Goal: Task Accomplishment & Management: Complete application form

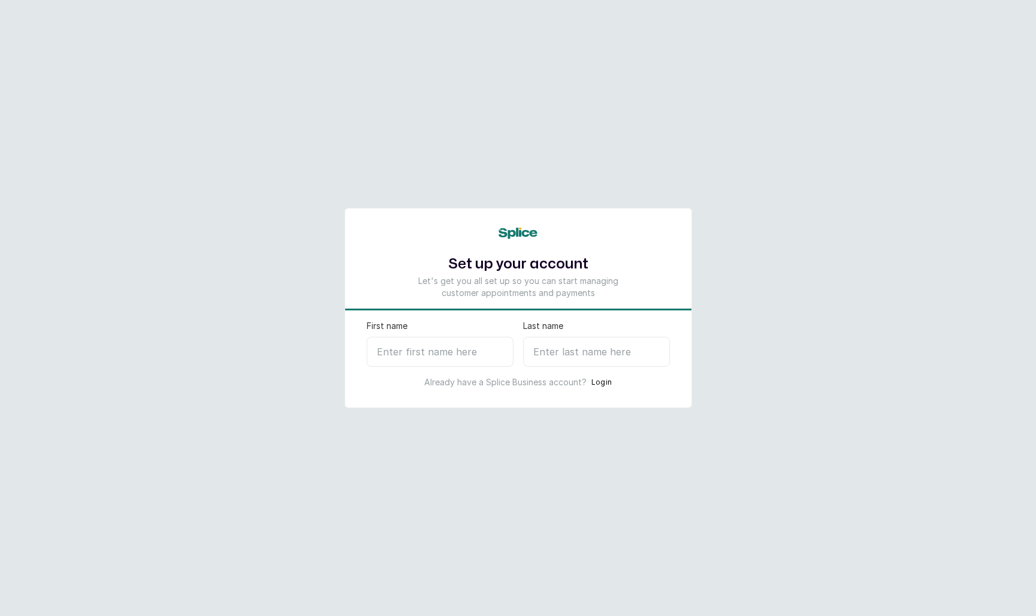
click at [438, 348] on input "First name" at bounding box center [440, 352] width 147 height 30
type input "juwon"
type input "t"
select select "NG"
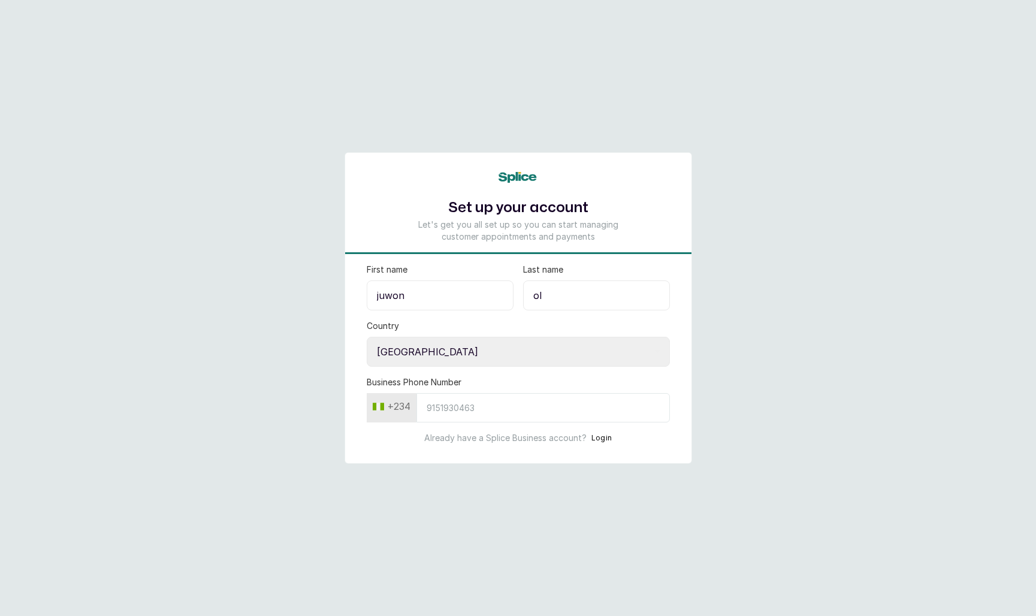
type input "o"
type input "toba"
click at [435, 412] on input "Business Phone Number" at bounding box center [544, 407] width 254 height 29
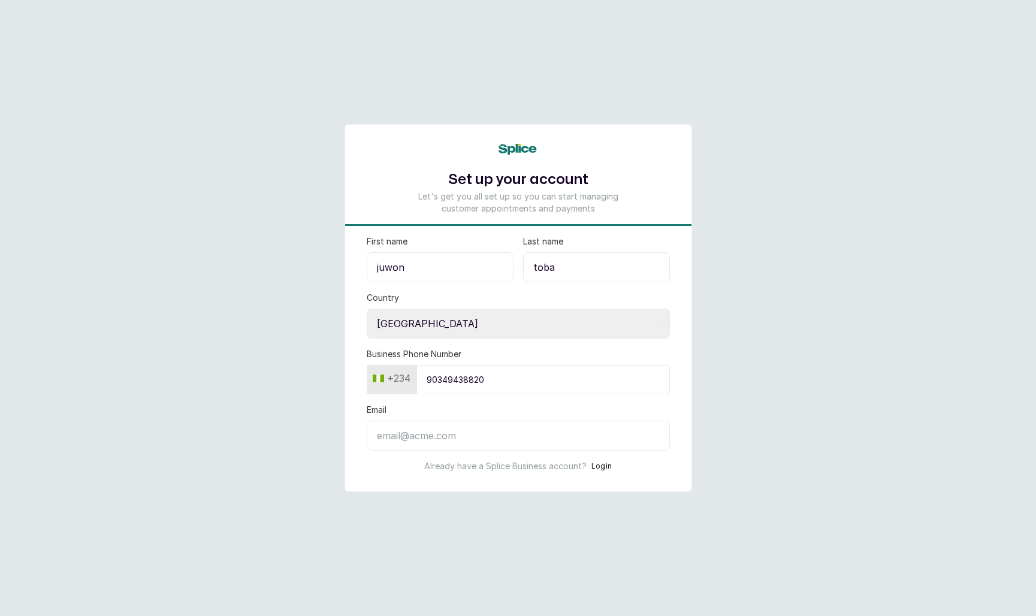
type input "90349438820"
click at [438, 443] on input "Email" at bounding box center [518, 436] width 303 height 30
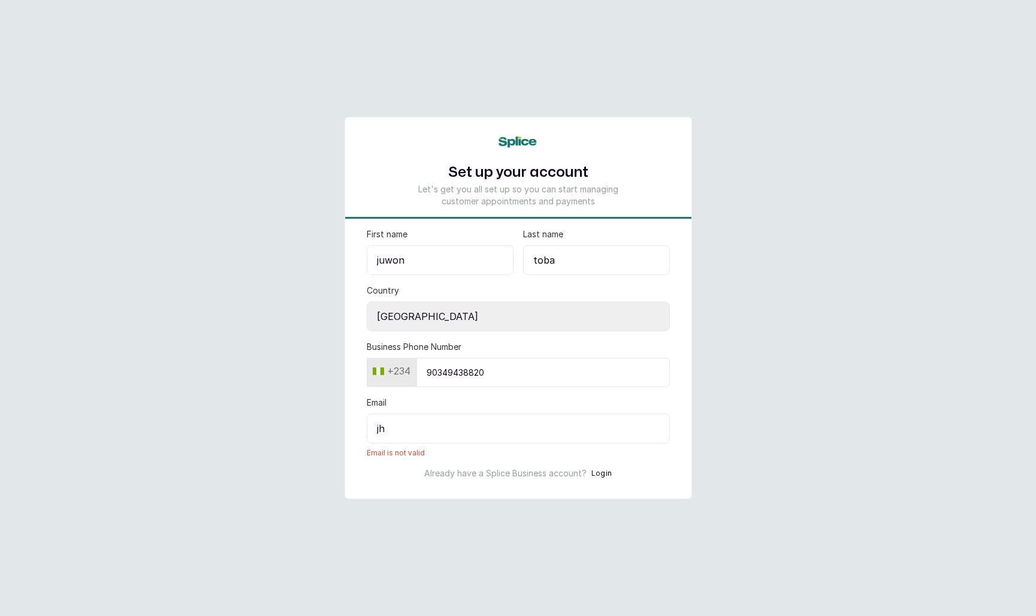
type input "j"
type input "t"
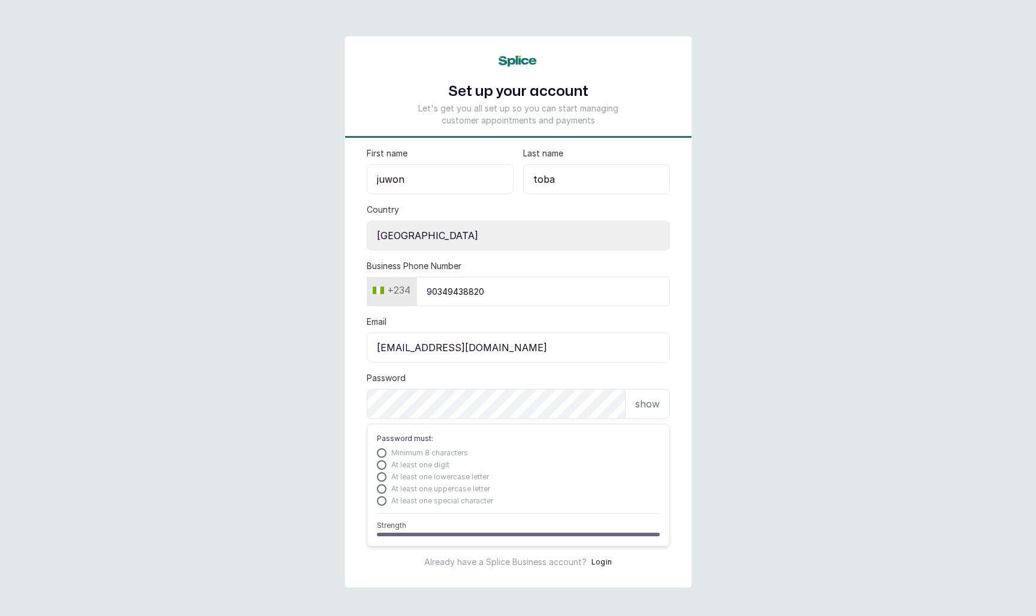
type input "jhuwonx@gmail.com"
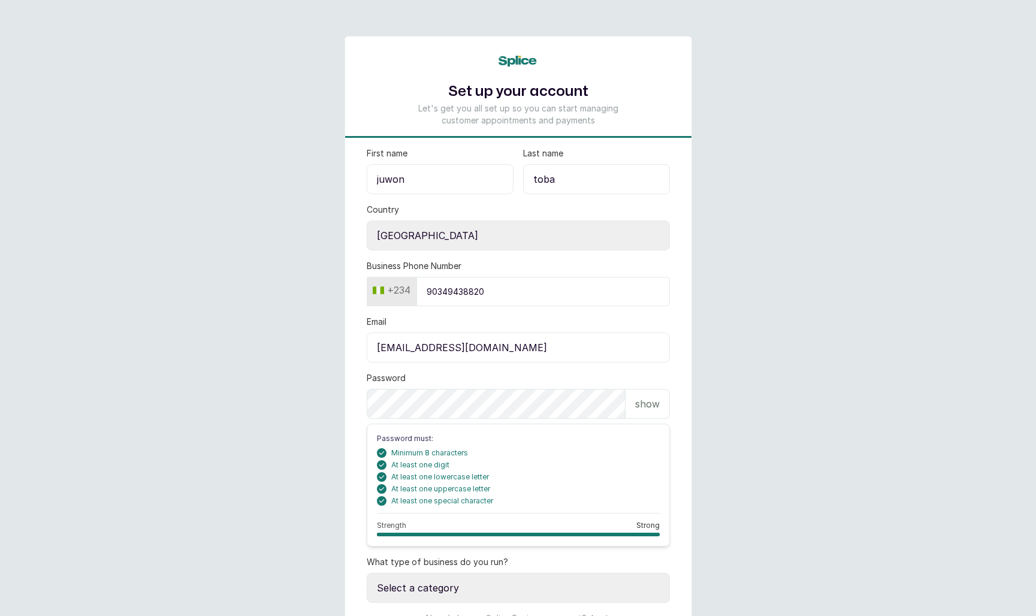
scroll to position [64, 0]
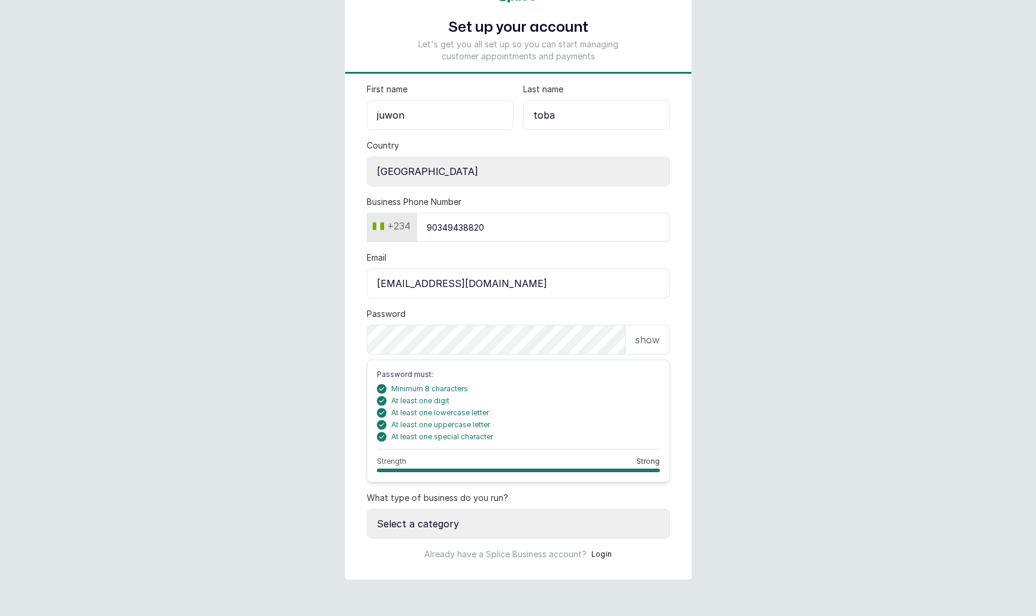
click at [517, 523] on select "Select a category I have more than one location I manage a team of beauty profe…" at bounding box center [518, 524] width 303 height 30
select select "independent_professional"
click at [367, 509] on select "Select a category I have more than one location I manage a team of beauty profe…" at bounding box center [518, 524] width 303 height 30
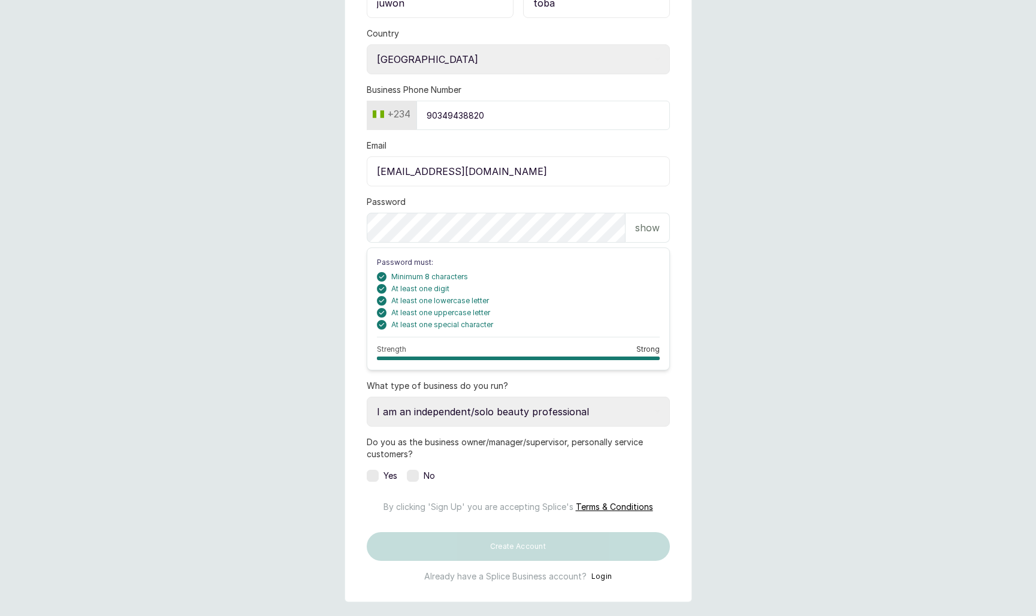
scroll to position [198, 0]
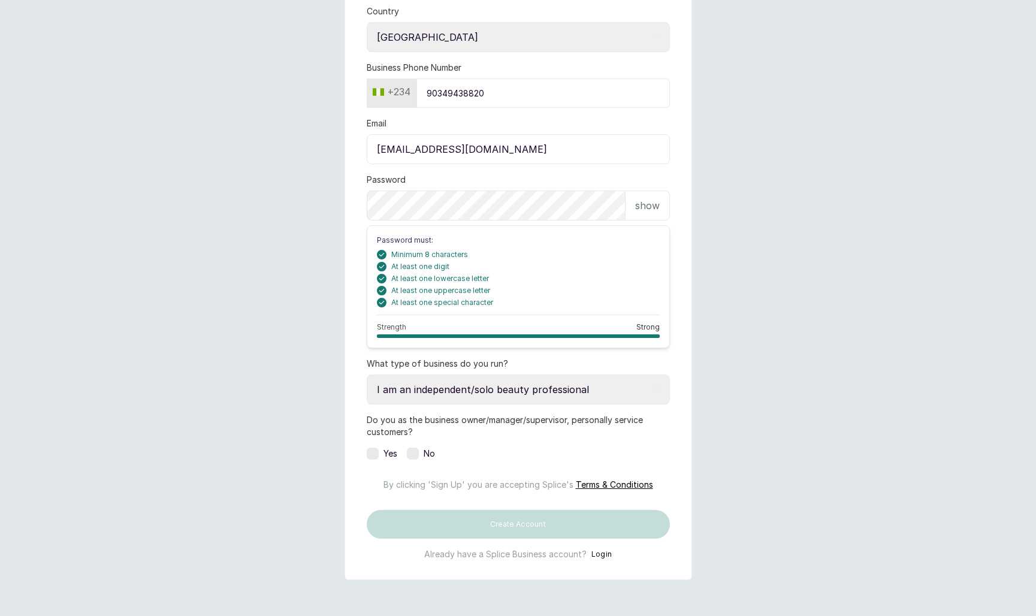
click at [375, 454] on label at bounding box center [373, 454] width 12 height 12
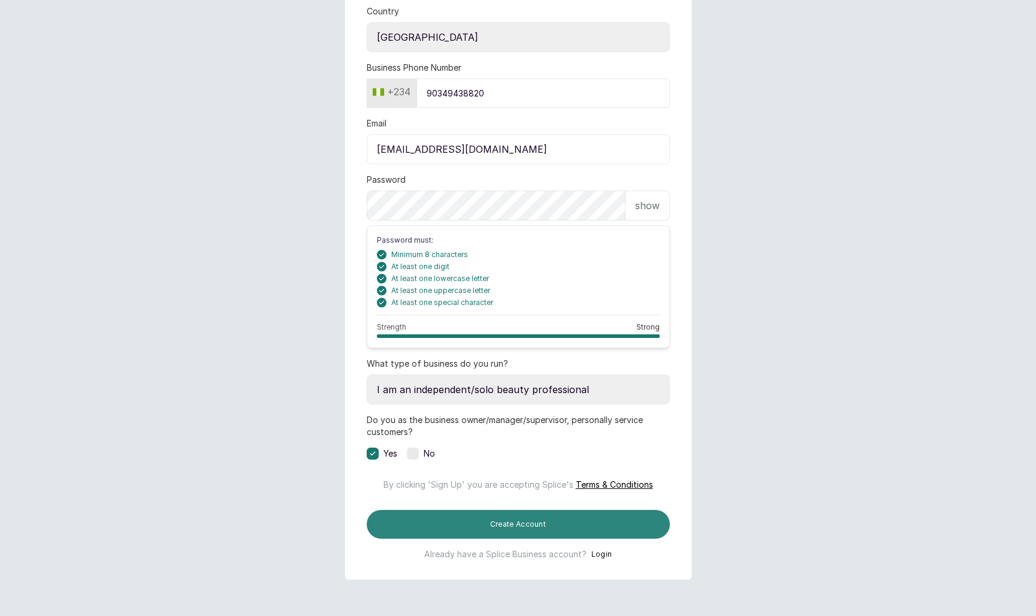
click at [513, 539] on button "Create Account" at bounding box center [518, 524] width 303 height 29
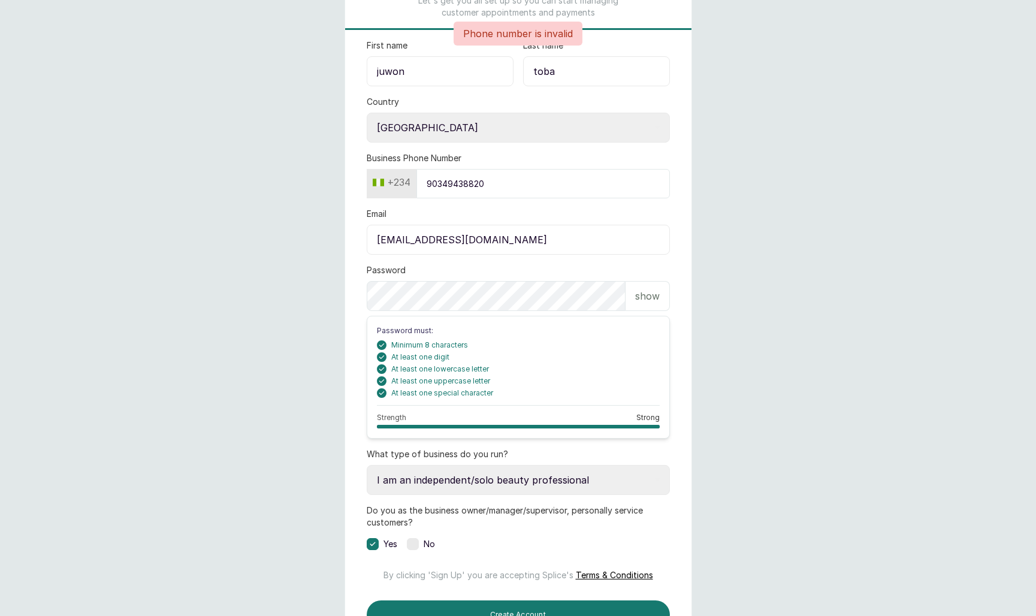
scroll to position [86, 0]
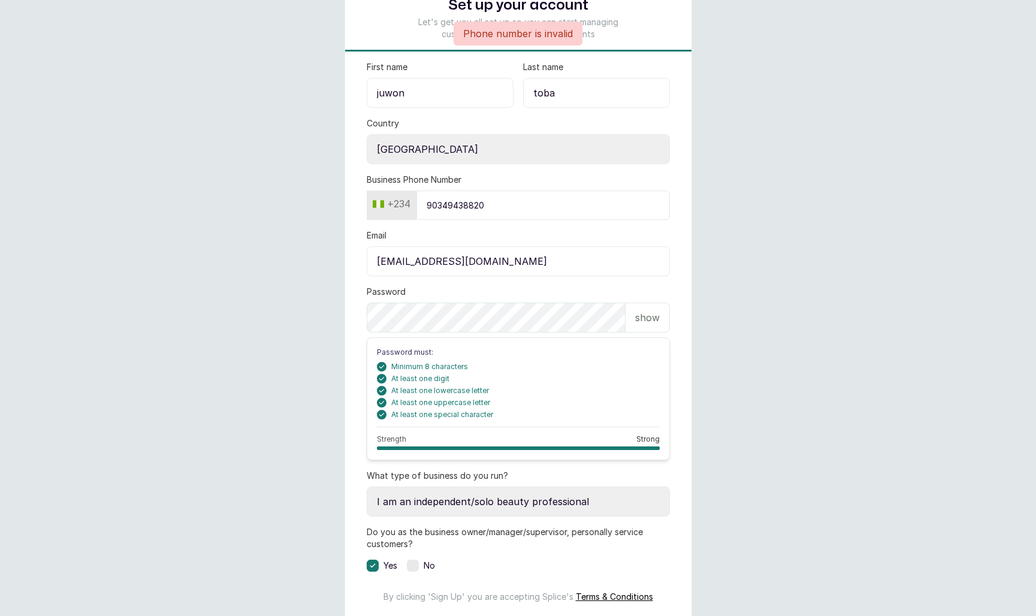
click at [453, 202] on input "90349438820" at bounding box center [544, 205] width 254 height 29
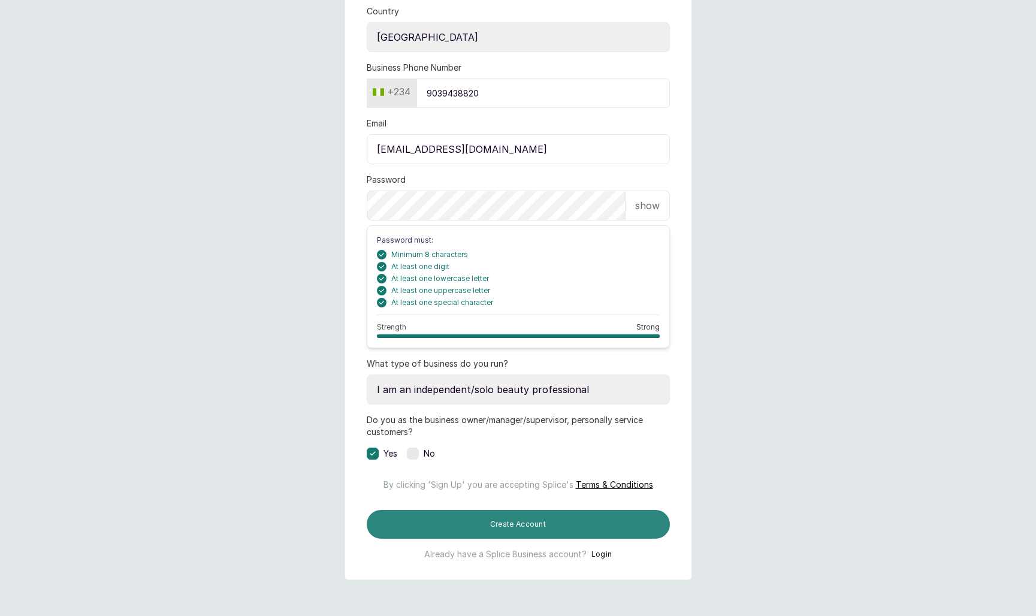
type input "9039438820"
click at [503, 516] on button "Create Account" at bounding box center [518, 524] width 303 height 29
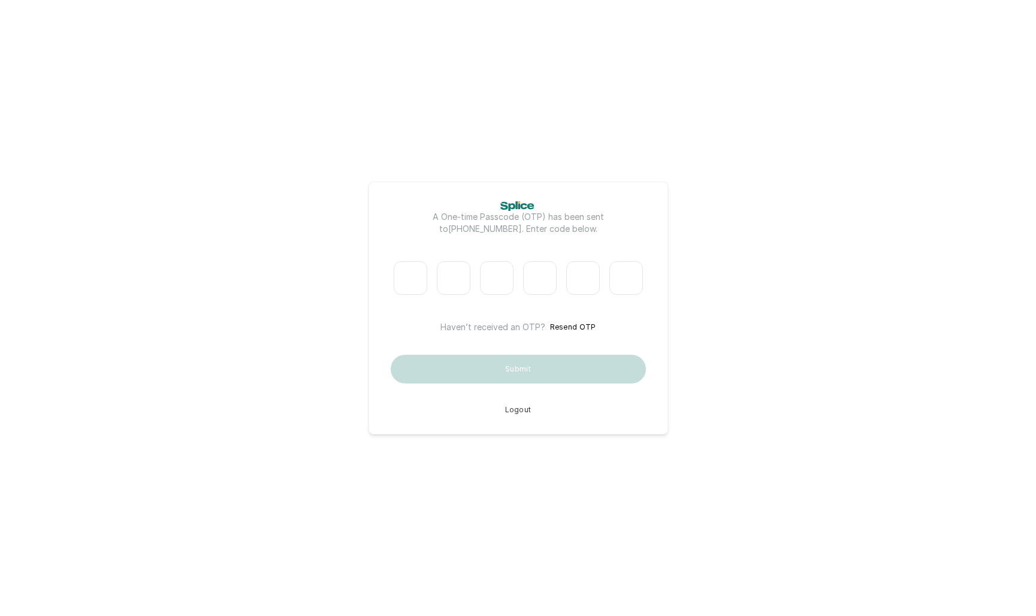
click at [409, 269] on input "Please enter verification code. Digit 1" at bounding box center [411, 278] width 34 height 34
type input "7"
type input "3"
type input "4"
type input "2"
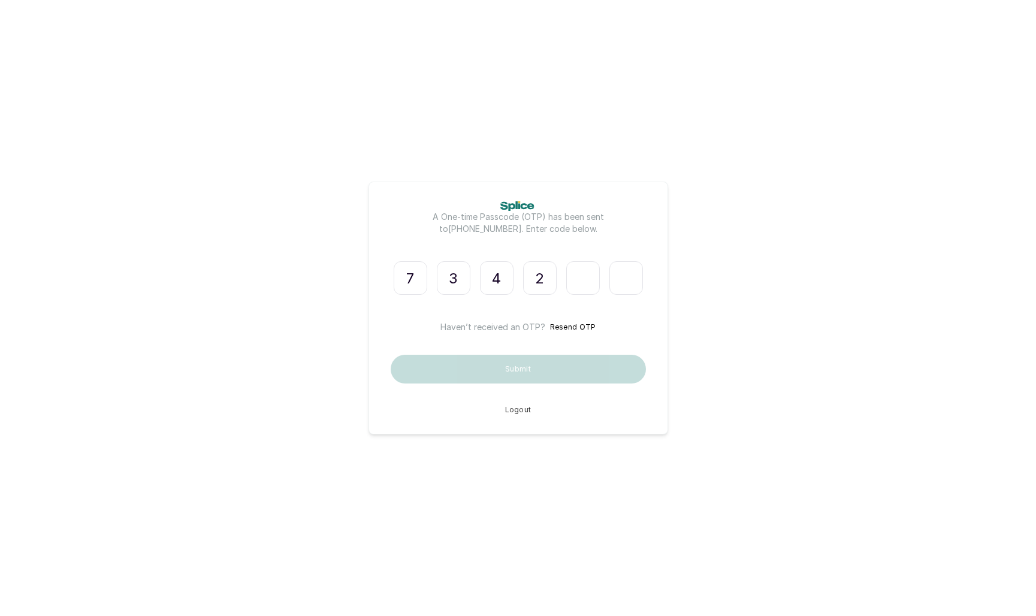
type input "2"
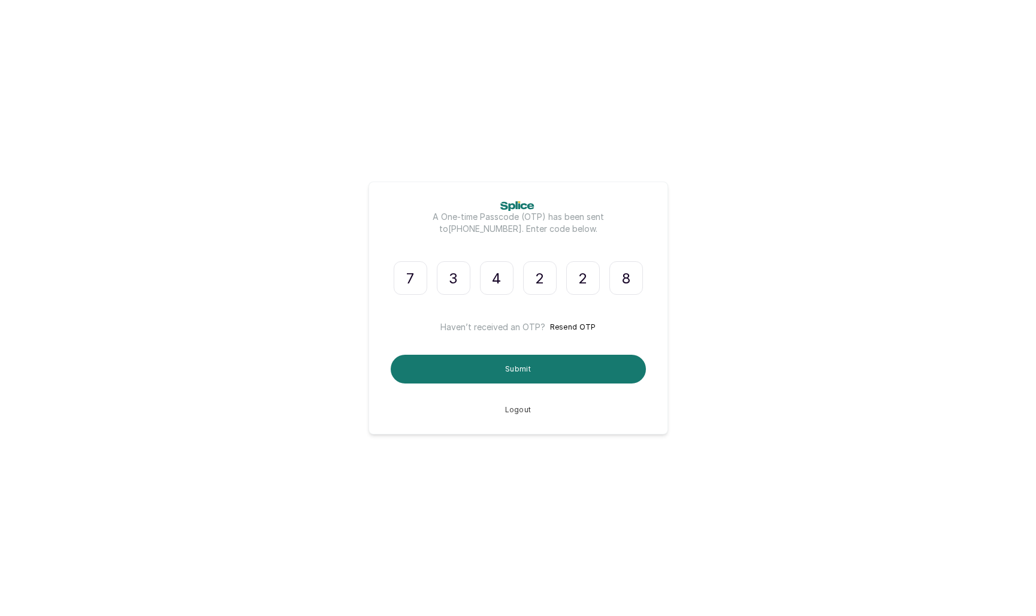
type input "8"
click at [514, 371] on button "Submit" at bounding box center [518, 369] width 255 height 29
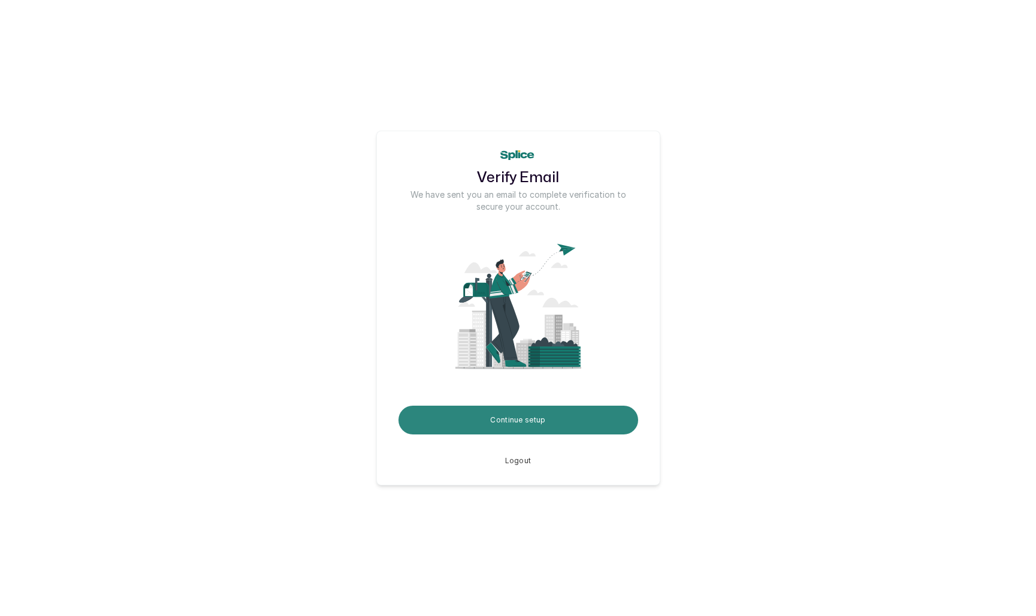
click at [534, 421] on button "Continue setup" at bounding box center [519, 420] width 240 height 29
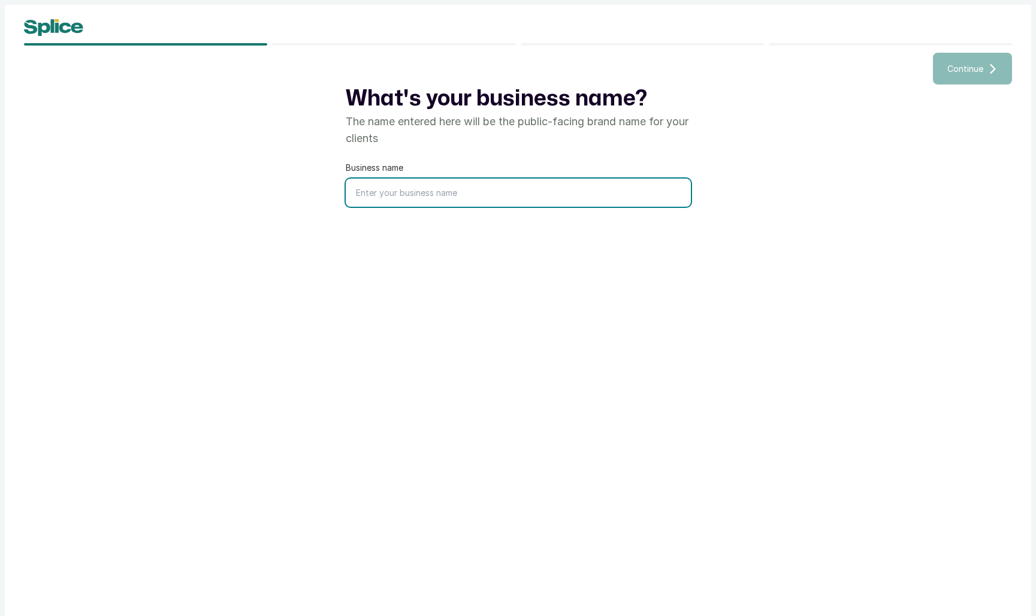
click at [473, 198] on input "text" at bounding box center [518, 193] width 345 height 28
click at [614, 395] on div "What's your business name? The name entered here will be the public-facing bran…" at bounding box center [518, 331] width 988 height 493
click at [440, 190] on input "text" at bounding box center [518, 193] width 345 height 28
click at [370, 195] on input "madbytoba" at bounding box center [518, 193] width 345 height 28
type input "madebytoba"
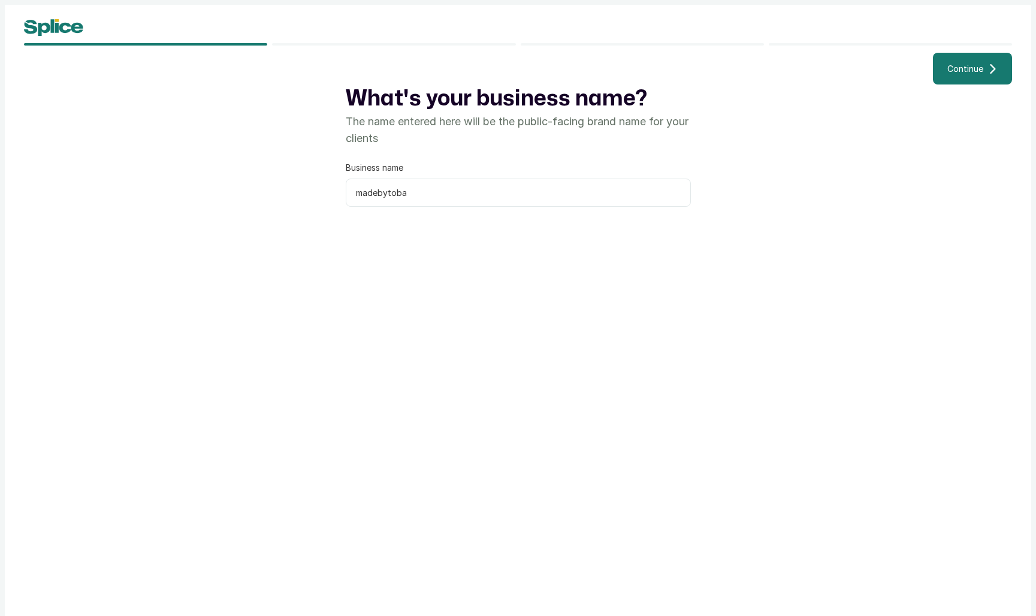
click at [933, 85] on div "What's your business name? The name entered here will be the public-facing bran…" at bounding box center [518, 331] width 988 height 493
click at [948, 76] on button "Continue" at bounding box center [972, 69] width 79 height 32
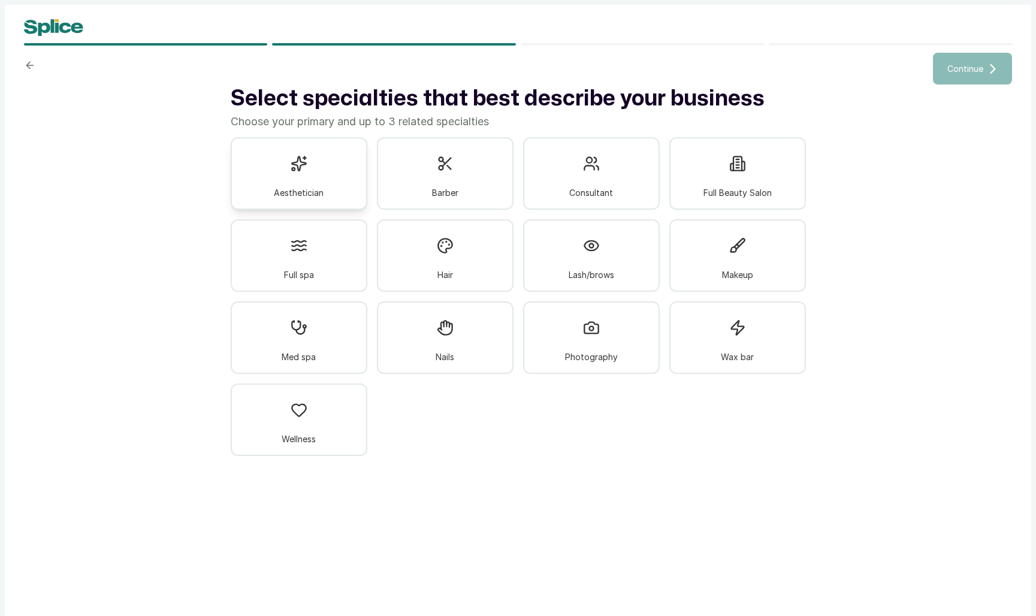
click at [288, 176] on div "Aesthetician" at bounding box center [299, 173] width 137 height 73
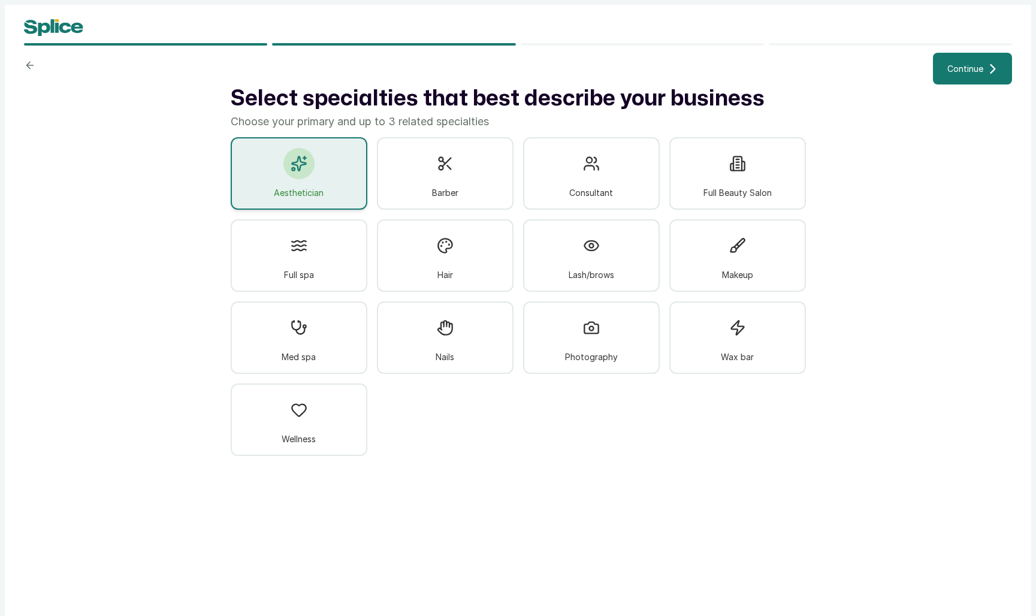
click at [962, 67] on span "Continue" at bounding box center [966, 68] width 36 height 13
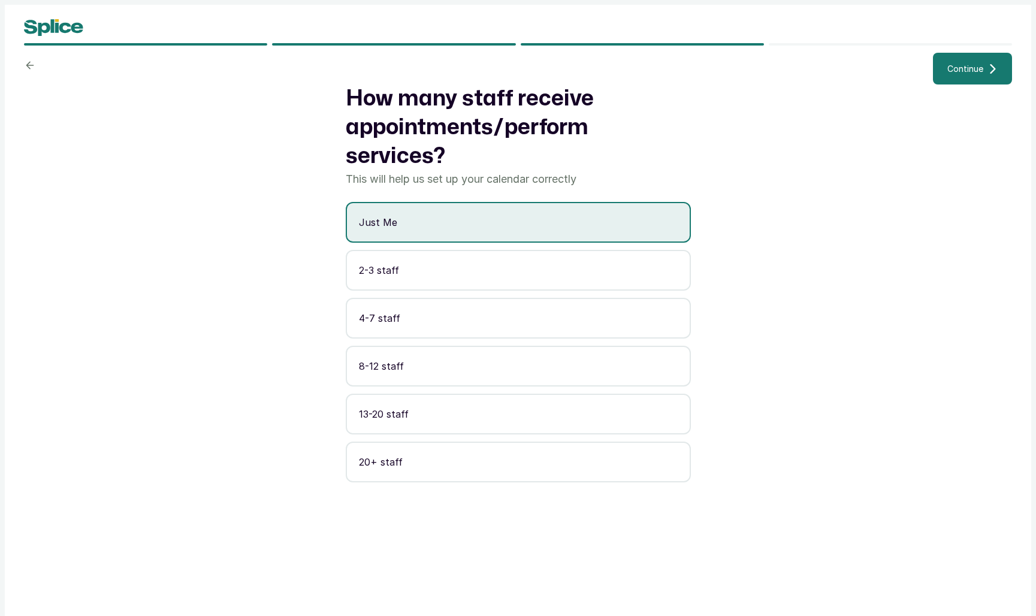
click at [951, 65] on span "Continue" at bounding box center [966, 68] width 36 height 13
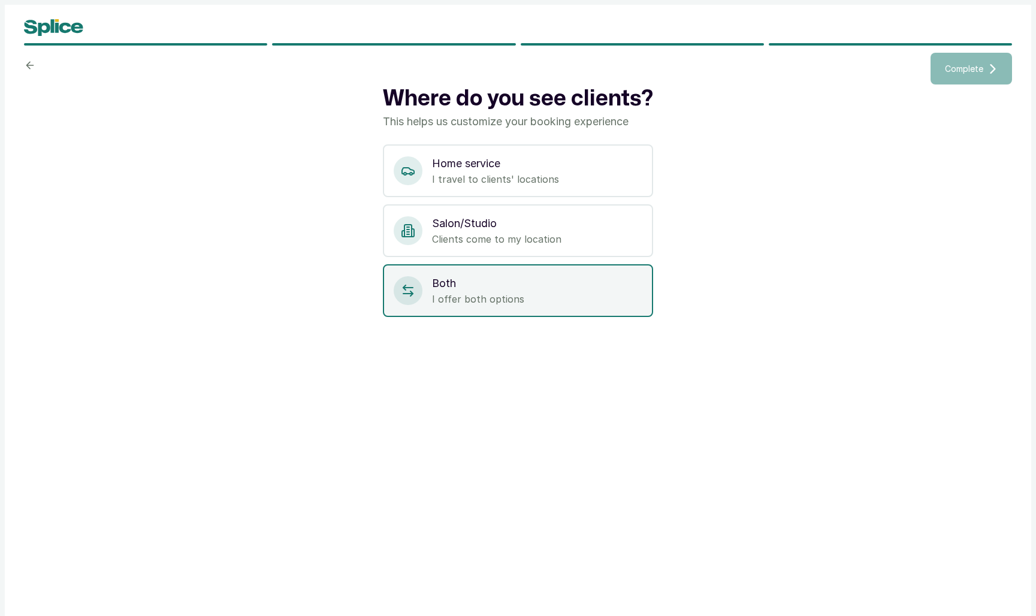
click at [508, 284] on p "Both" at bounding box center [537, 283] width 210 height 17
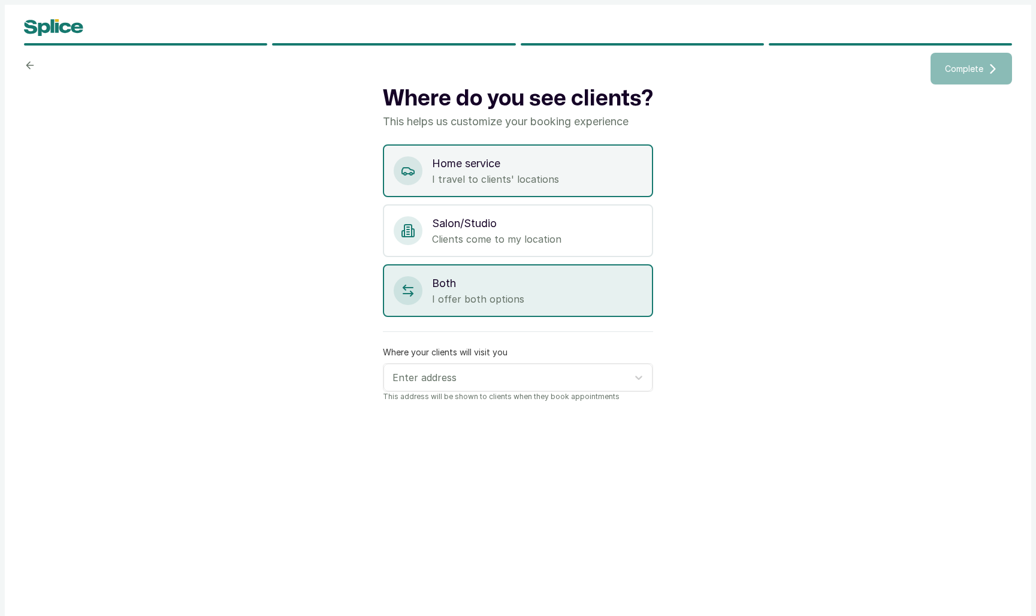
click at [559, 174] on p "I travel to clients' locations" at bounding box center [537, 179] width 210 height 14
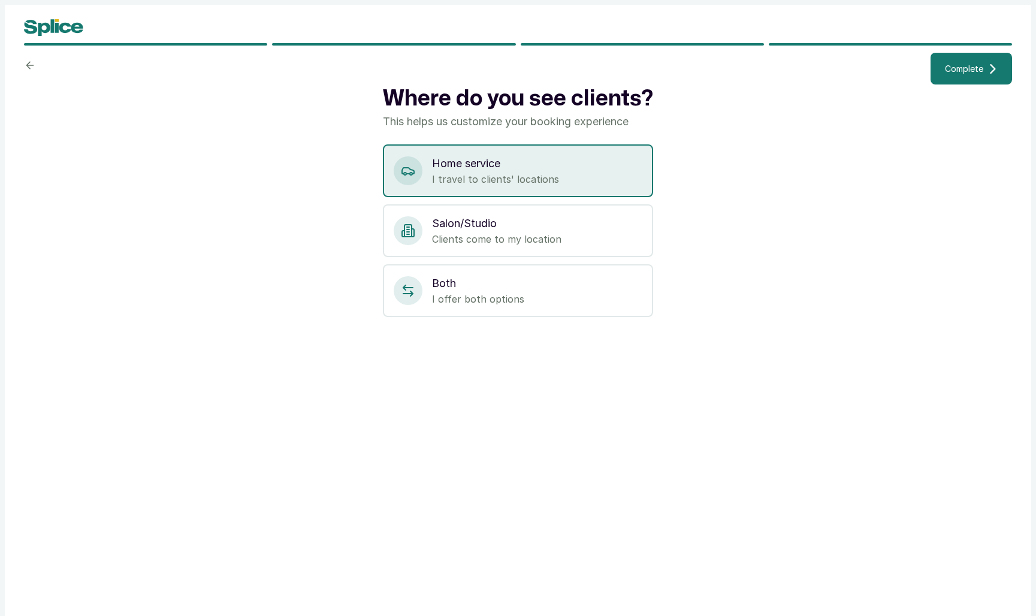
click at [976, 81] on button "Complete" at bounding box center [972, 69] width 82 height 32
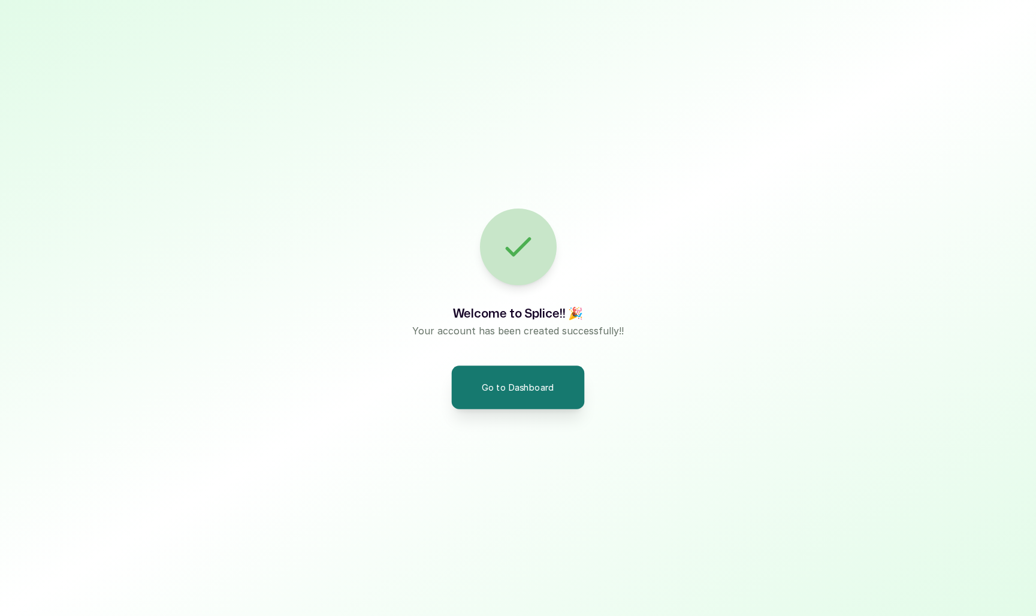
click at [513, 391] on button "Go to Dashboard" at bounding box center [518, 387] width 133 height 43
